Goal: Navigation & Orientation: Go to known website

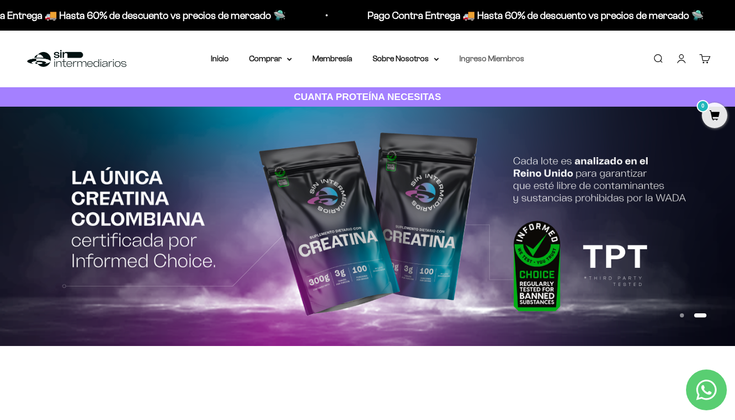
click at [506, 61] on link "Ingreso Miembros" at bounding box center [491, 58] width 65 height 9
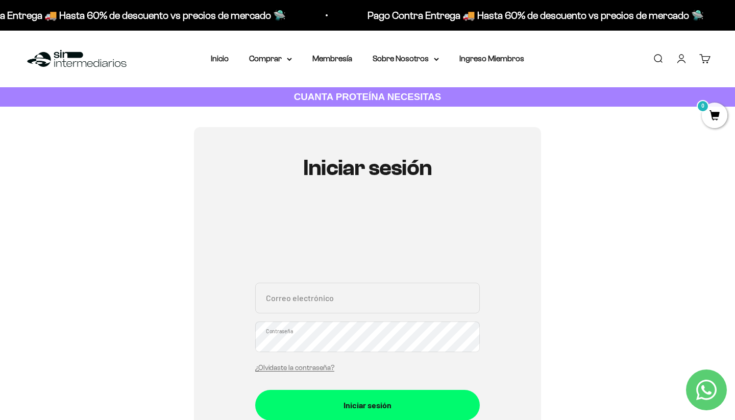
type input "[EMAIL_ADDRESS][DOMAIN_NAME]"
click at [368, 404] on button "Iniciar sesión" at bounding box center [367, 405] width 225 height 31
